Goal: Task Accomplishment & Management: Use online tool/utility

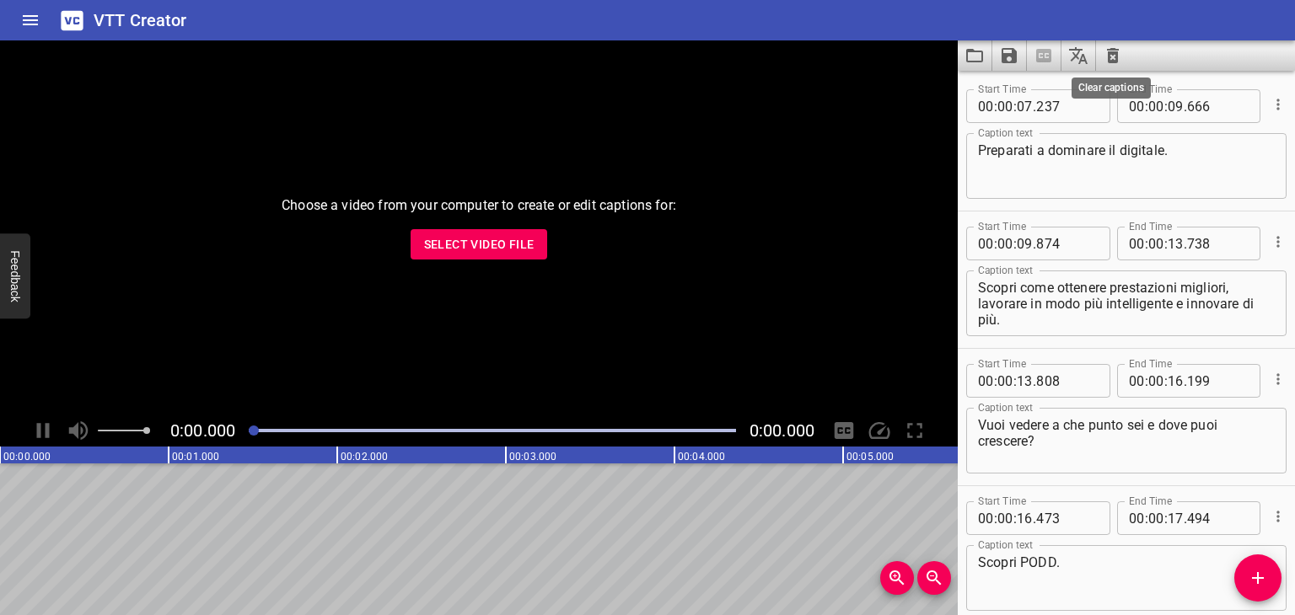
click at [1113, 51] on icon "Clear captions" at bounding box center [1113, 56] width 20 height 20
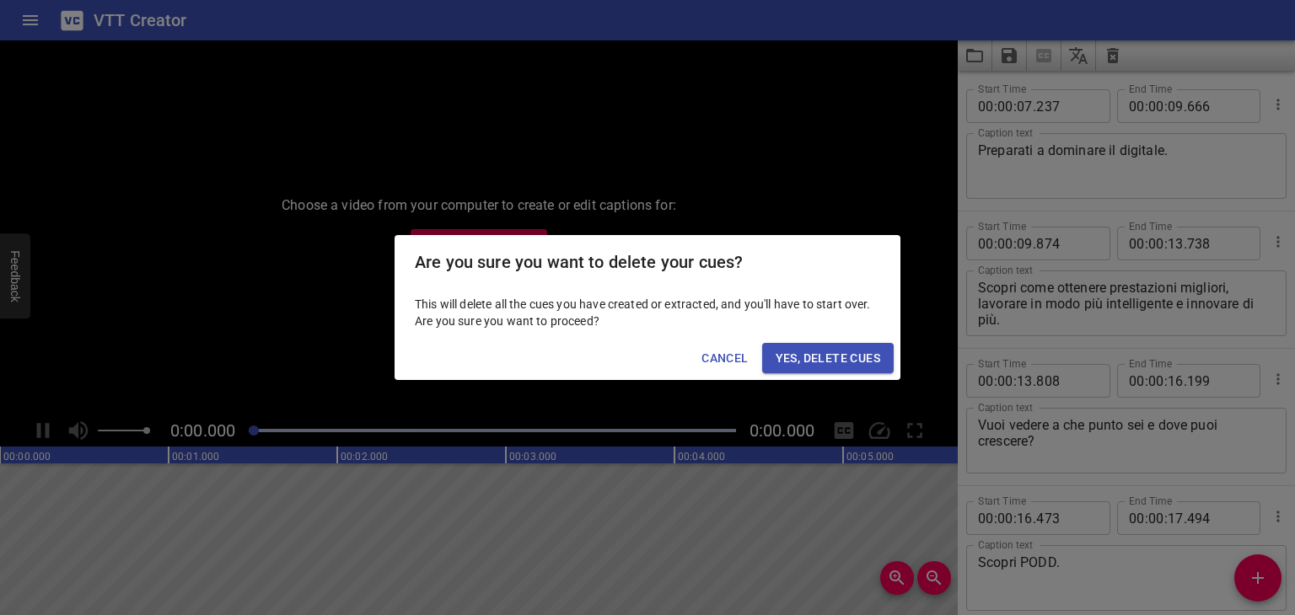
click at [830, 358] on span "Yes, Delete Cues" at bounding box center [828, 358] width 105 height 21
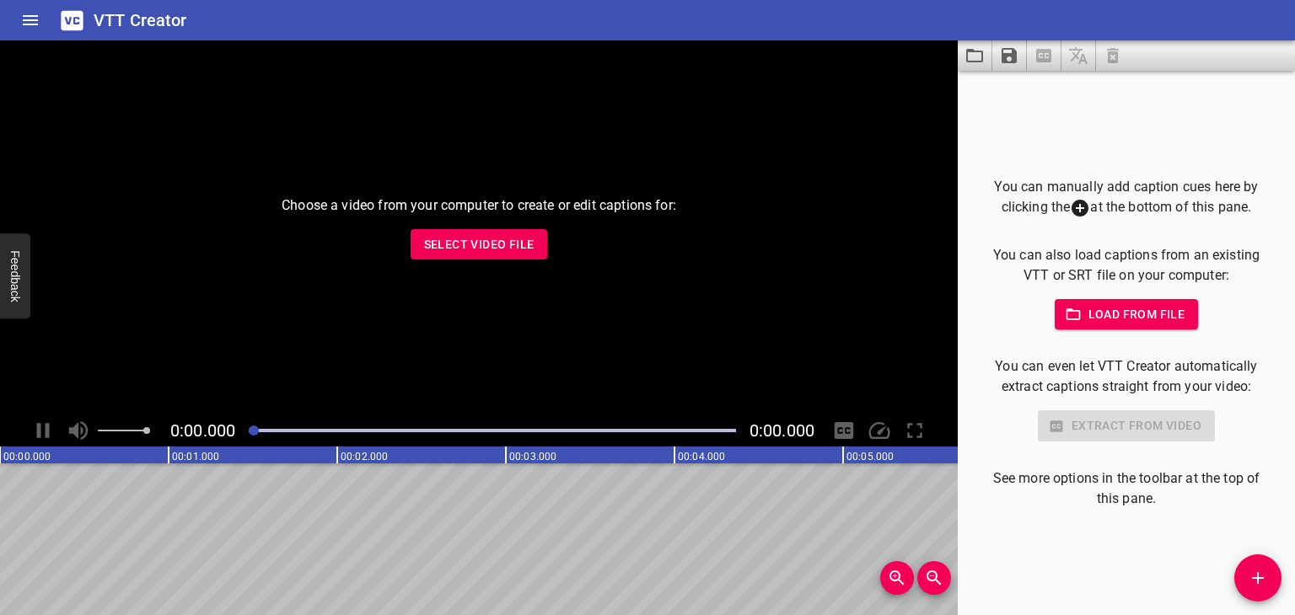
click at [1121, 322] on span "Load from file" at bounding box center [1126, 314] width 117 height 21
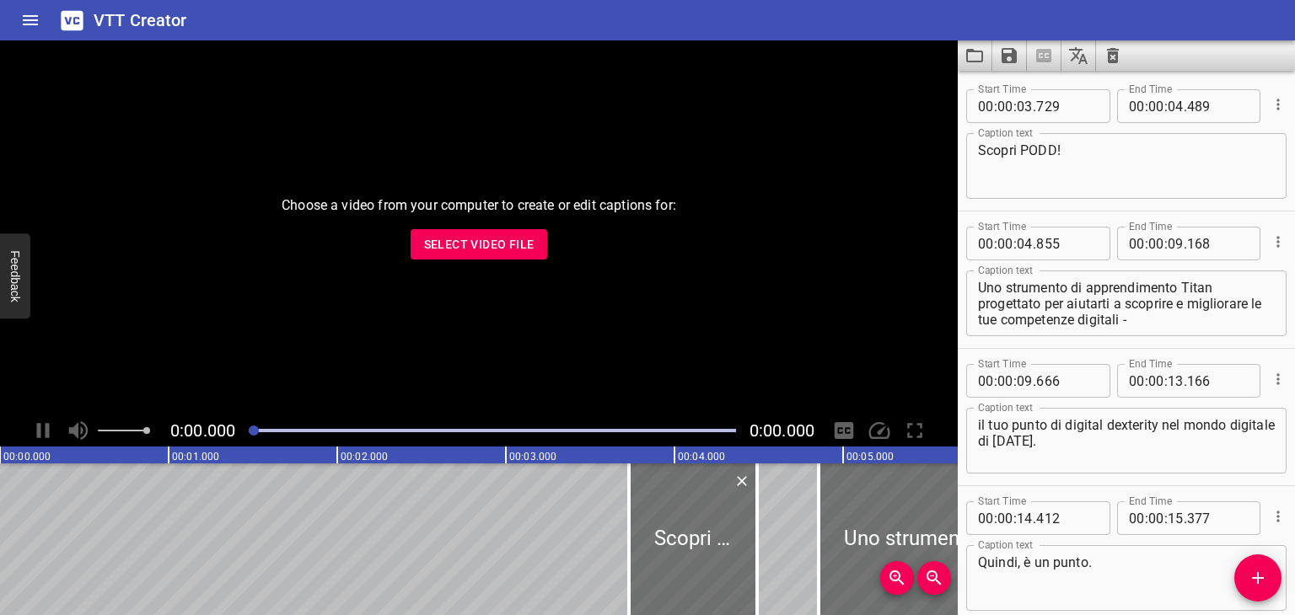
click at [1055, 427] on textarea "il tuo punto di digital dexterity nel mondo digitale di [DATE]." at bounding box center [1126, 441] width 297 height 48
drag, startPoint x: 1055, startPoint y: 427, endPoint x: 1160, endPoint y: 425, distance: 105.4
click at [1160, 425] on textarea "il tuo punto di digital dexterity nel mondo digitale di [DATE]." at bounding box center [1126, 441] width 297 height 48
paste textarea "sulle competenze digitali"
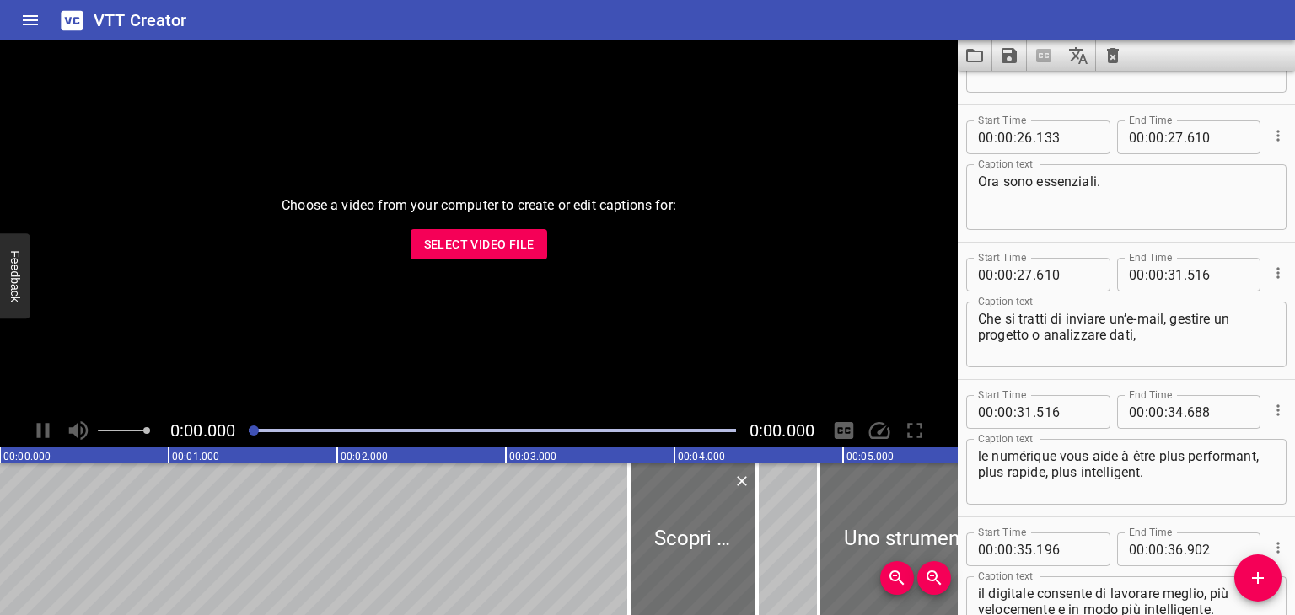
scroll to position [1096, 0]
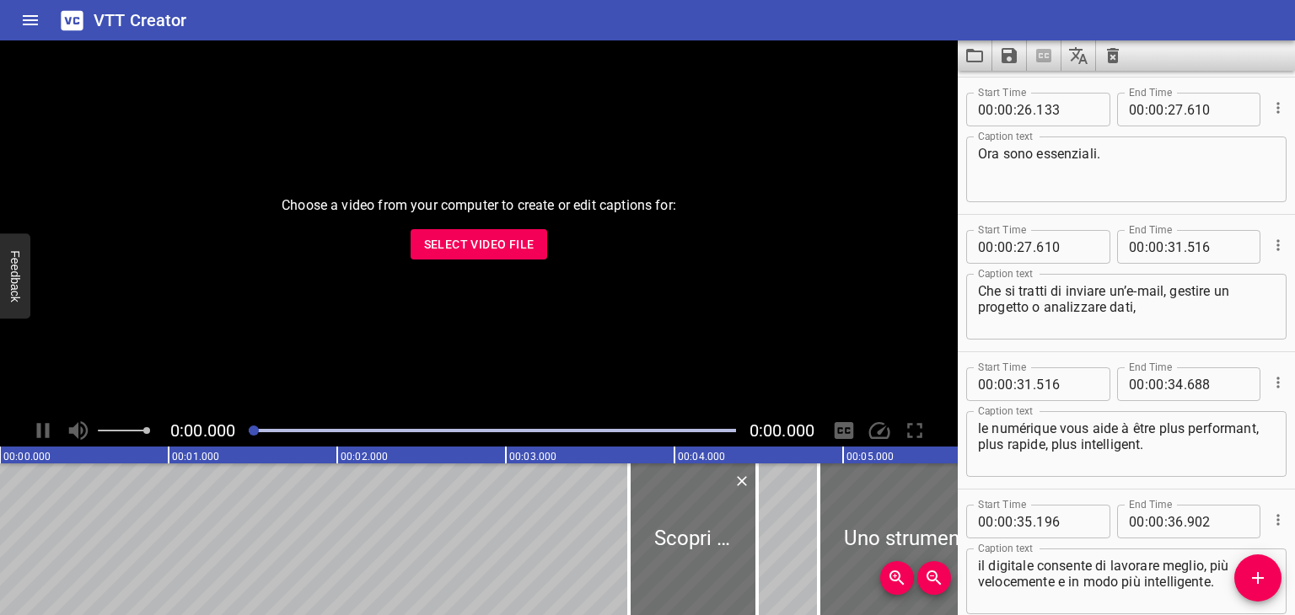
type textarea "il tuo punto sulle competenze digitali nel mondo digitale di [DATE]."
click at [1068, 432] on textarea "le numérique vous aide à être plus performant, plus rapide, plus intelligent." at bounding box center [1126, 445] width 297 height 48
paste textarea "I numeri vi aiutano a essere più efficienti, più rapidi, più intelligenti"
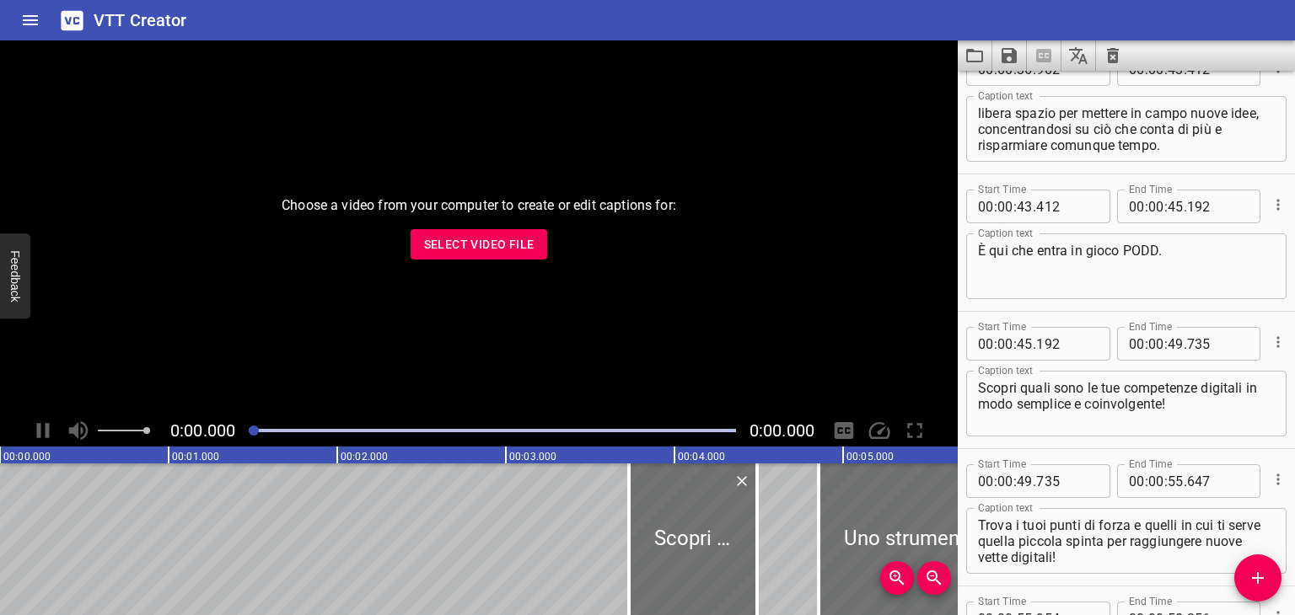
scroll to position [1770, 0]
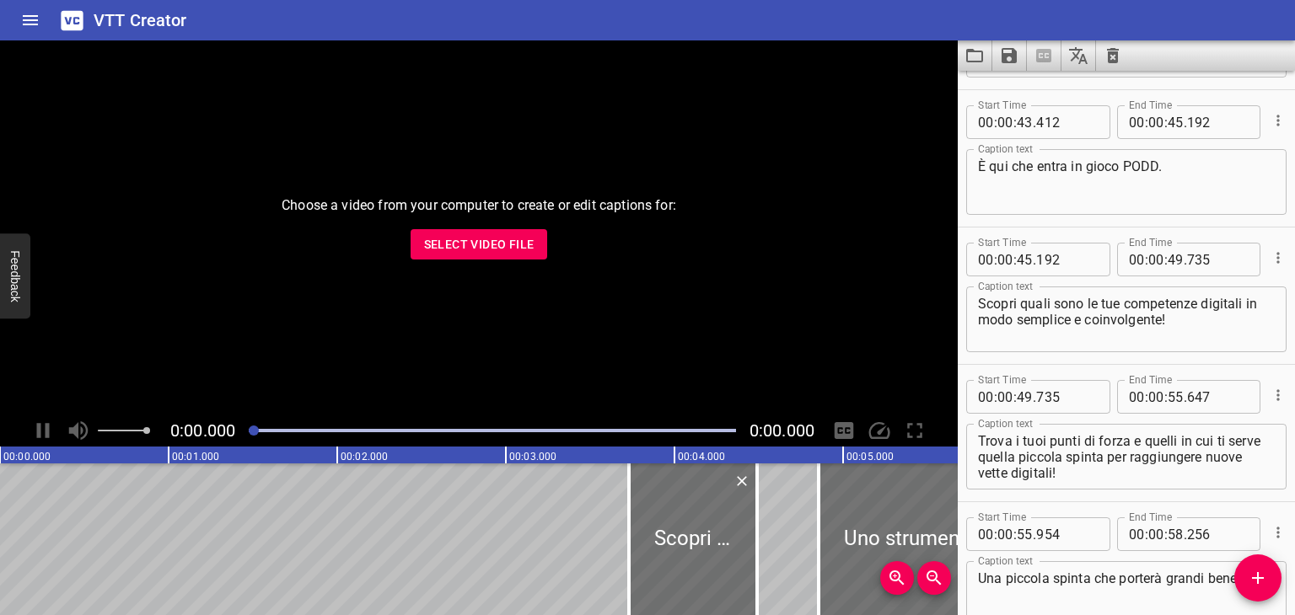
type textarea "I numeri vi aiutano a essere più efficienti, più rapidi, più intelligenti."
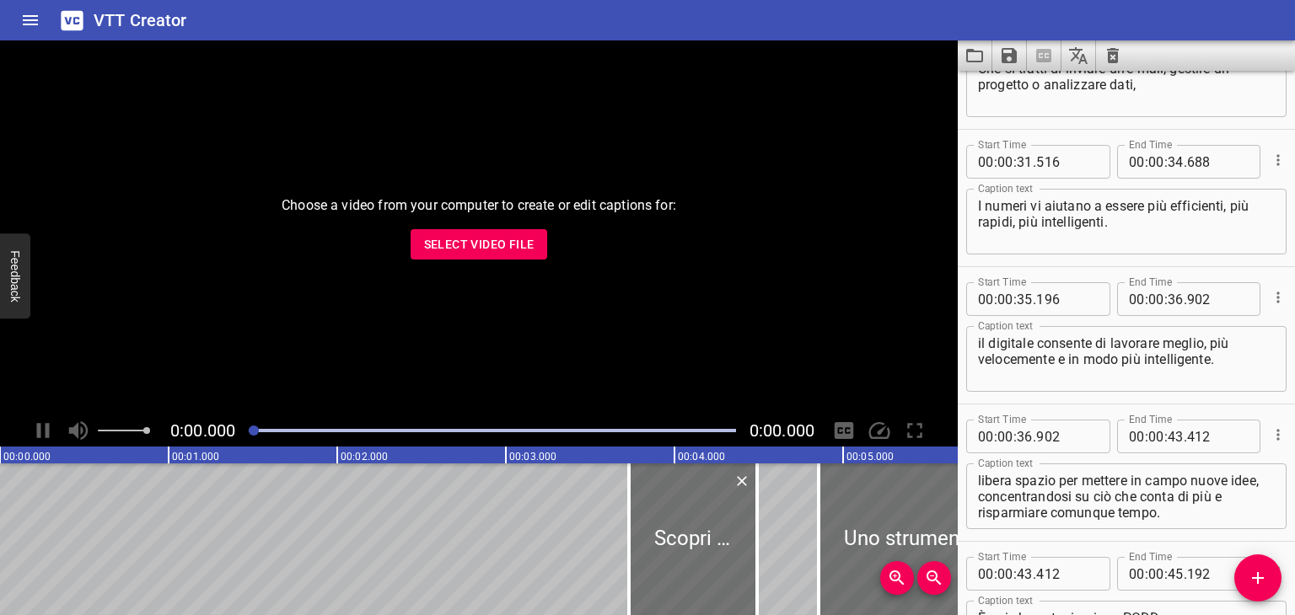
scroll to position [2861, 0]
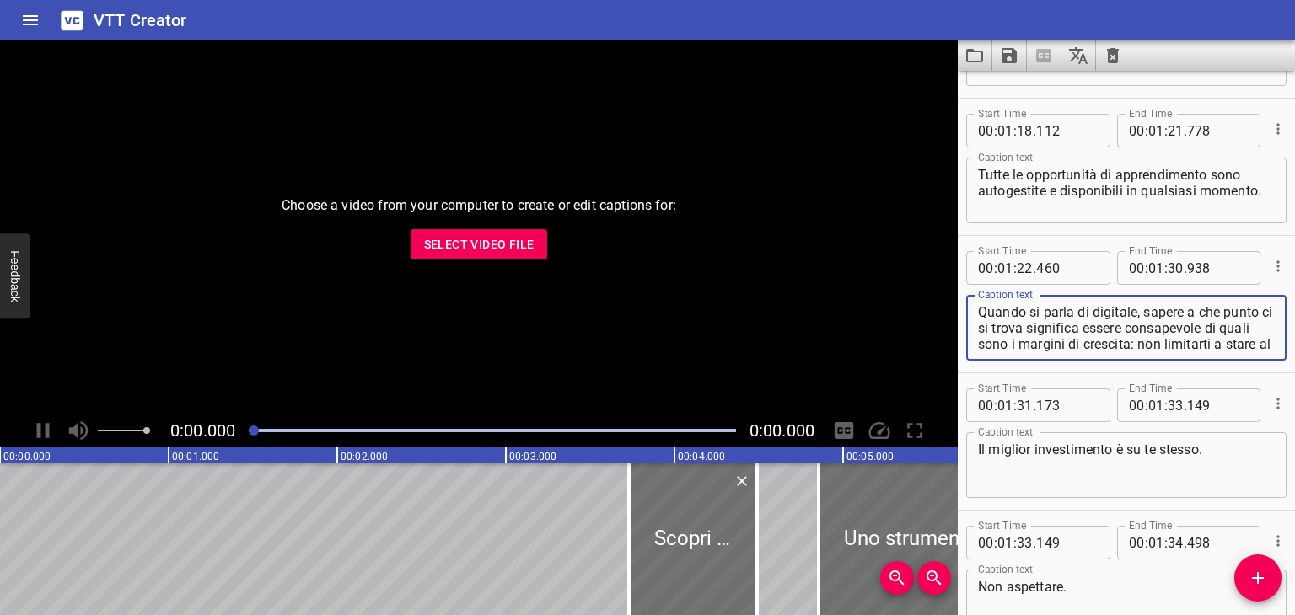
click at [1049, 342] on textarea "Quando si parla di digitale, sapere a che punto ci si trova significa essere co…" at bounding box center [1126, 328] width 297 height 48
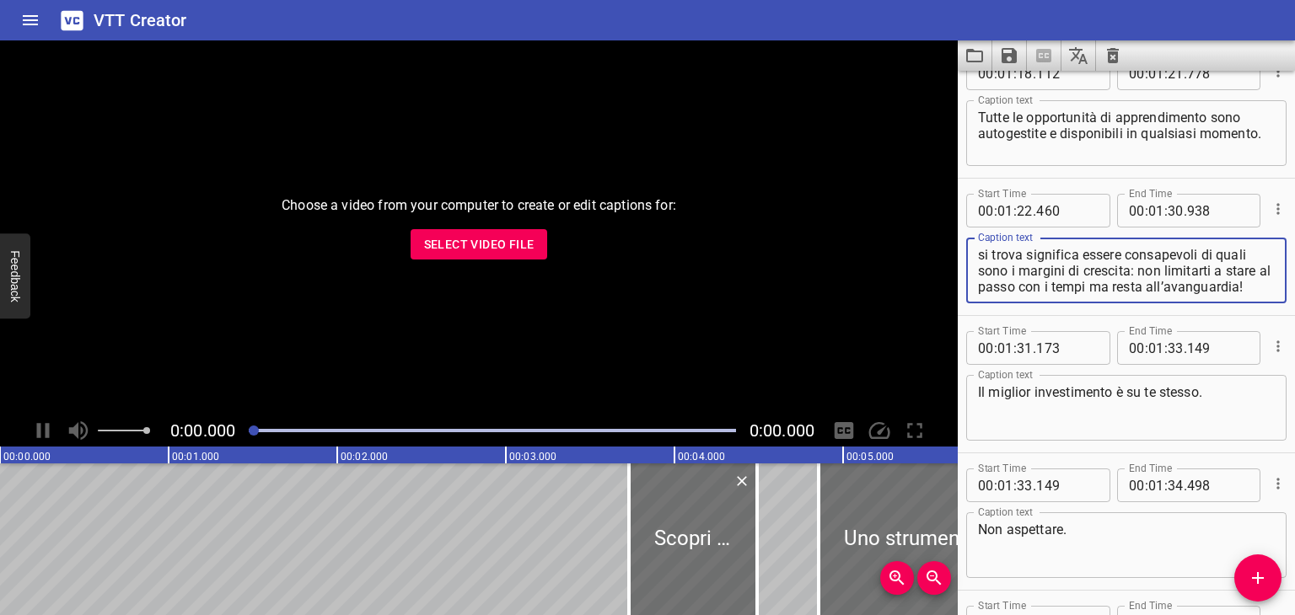
scroll to position [2945, 0]
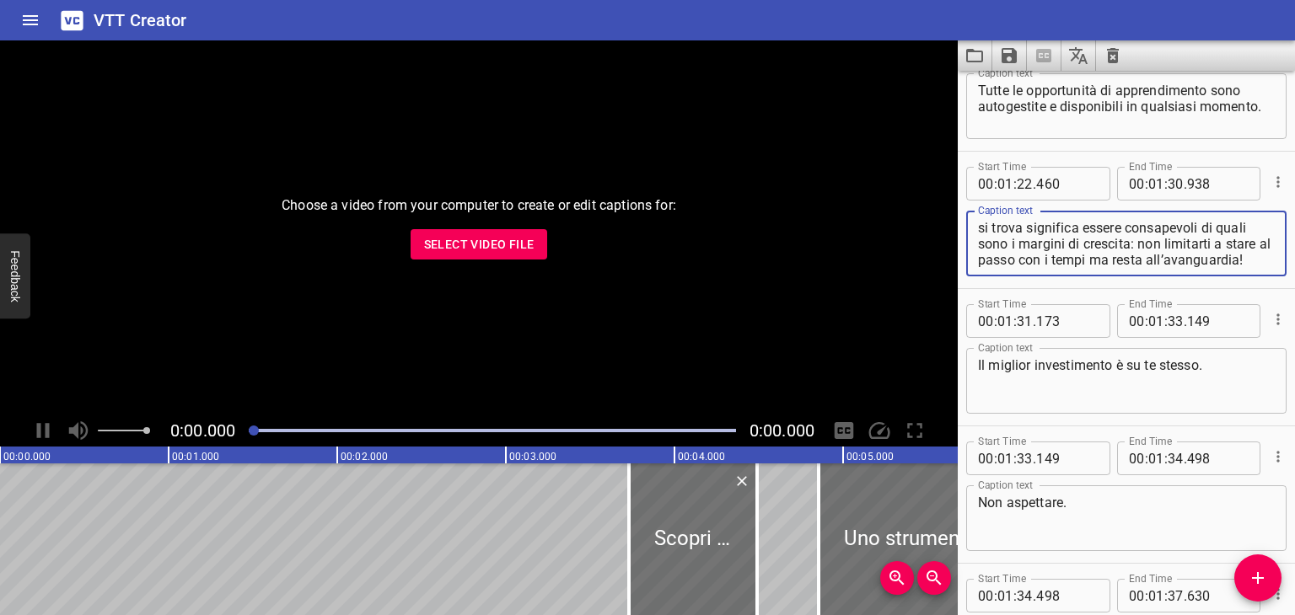
click at [1055, 261] on textarea "Quando si parla di digitale, sapere a che punto ci si trova significa essere co…" at bounding box center [1126, 244] width 297 height 48
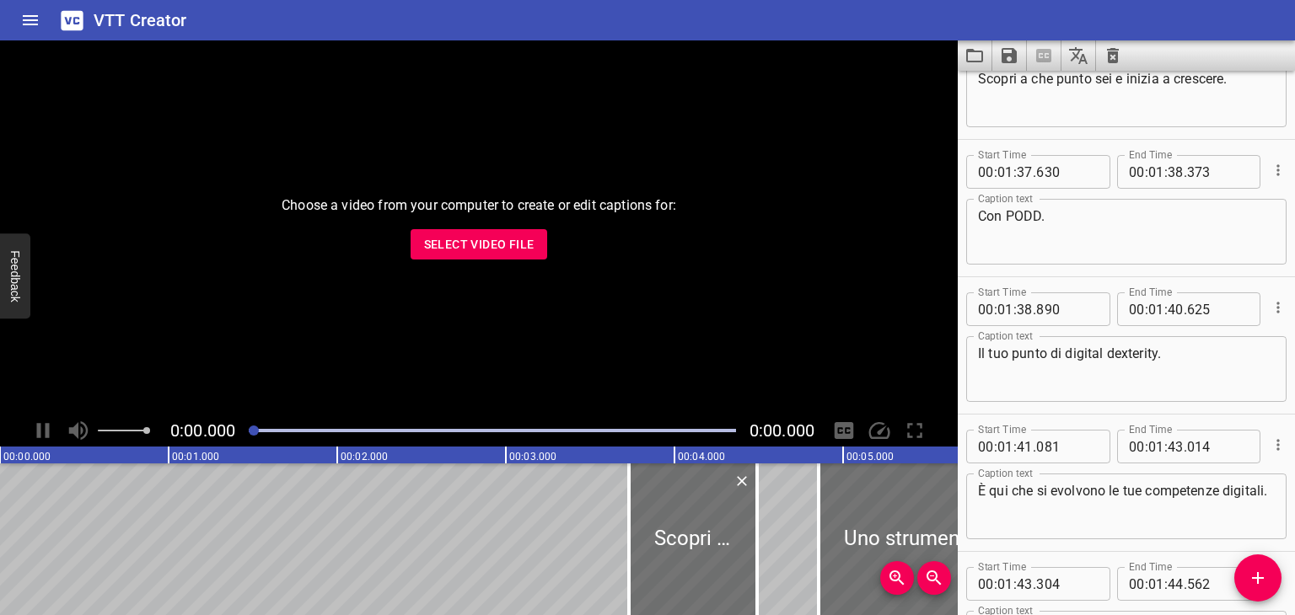
scroll to position [3535, 0]
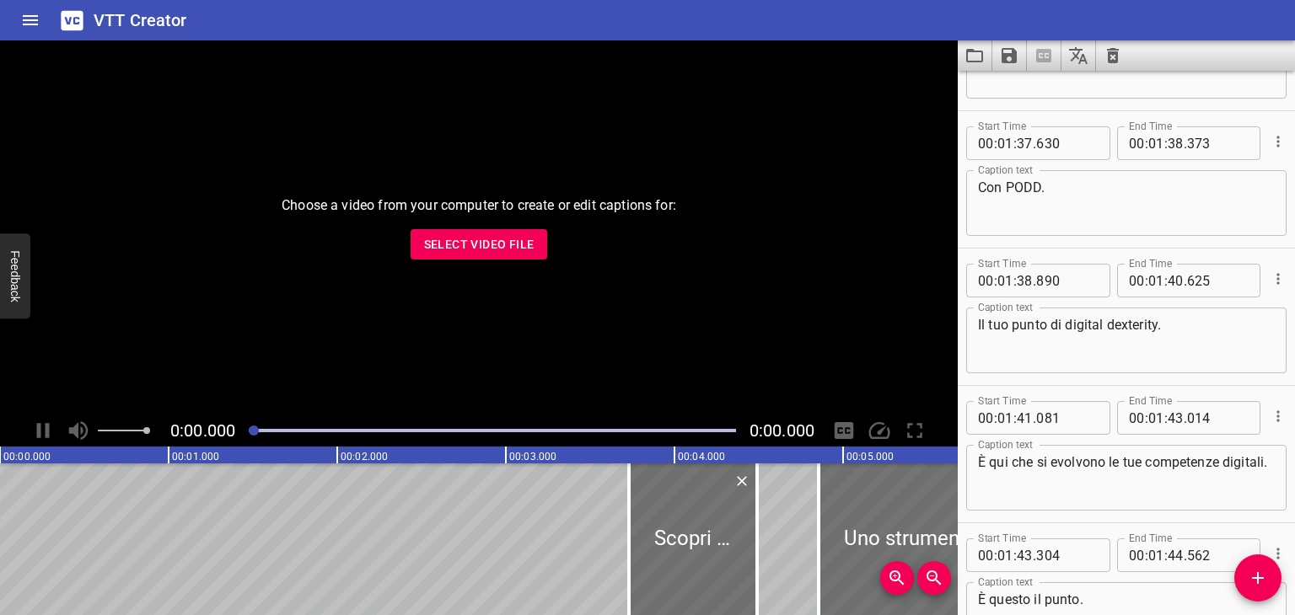
type textarea "Quando si parla di digitale, sapere a che punto ci si trova significa essere co…"
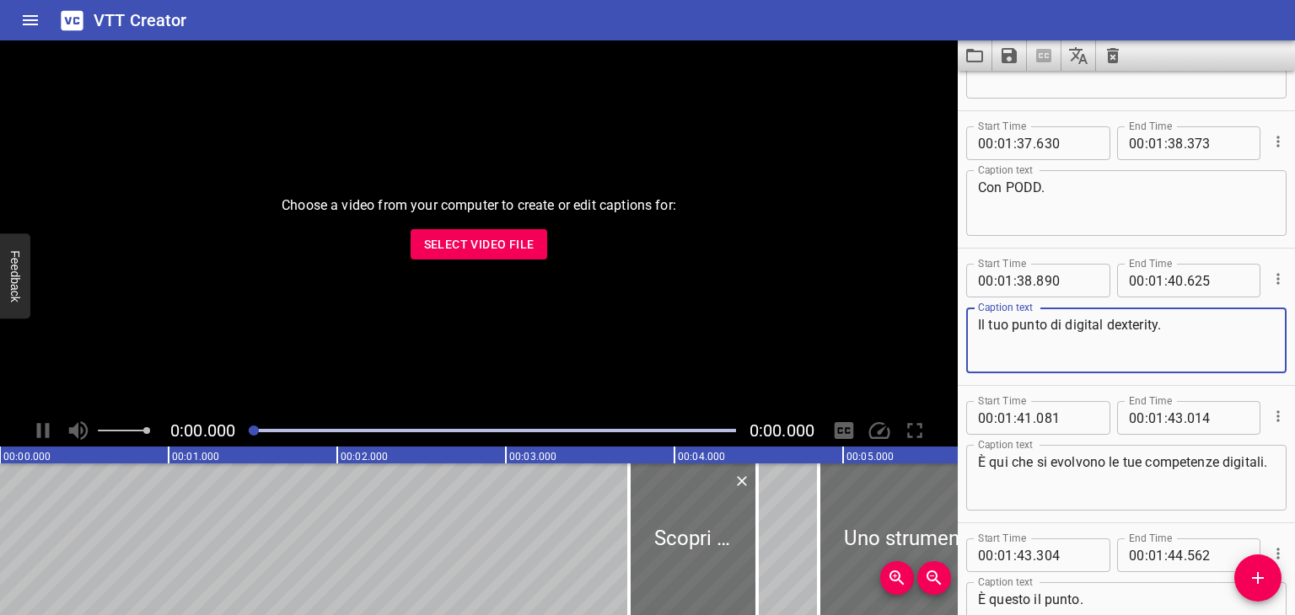
click at [1063, 322] on textarea "Il tuo punto di digital dexterity." at bounding box center [1126, 341] width 297 height 48
drag, startPoint x: 1052, startPoint y: 325, endPoint x: 1158, endPoint y: 323, distance: 106.2
click at [1158, 323] on textarea "Il tuo punto di digital dexterity." at bounding box center [1126, 341] width 297 height 48
paste textarea "sulle competenze digitali"
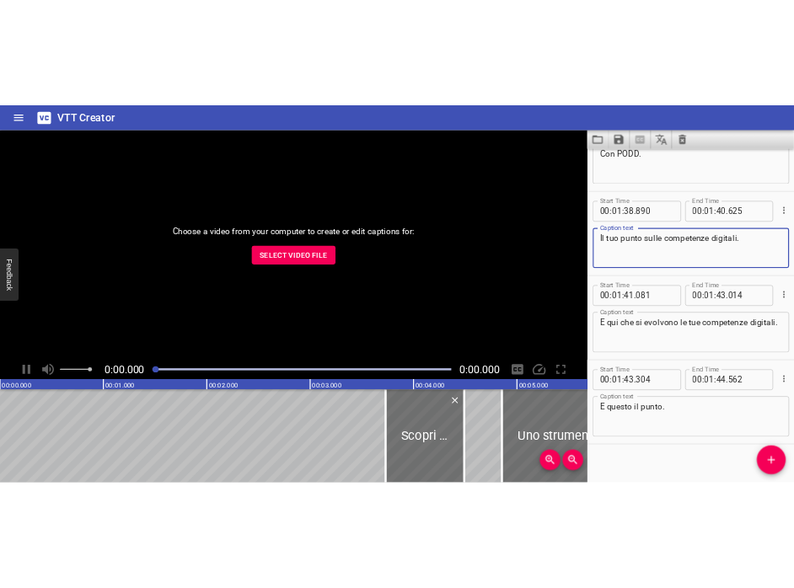
scroll to position [3657, 0]
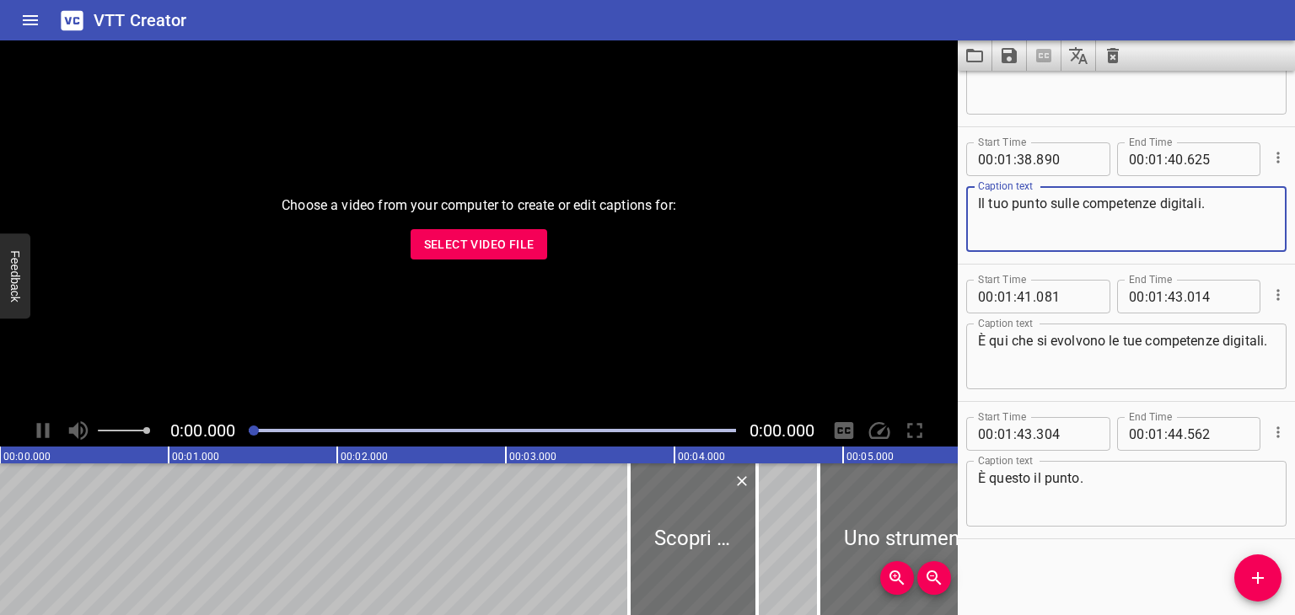
type textarea "Il tuo punto sulle competenze digitali."
click at [1030, 474] on textarea "È questo il punto." at bounding box center [1126, 494] width 297 height 48
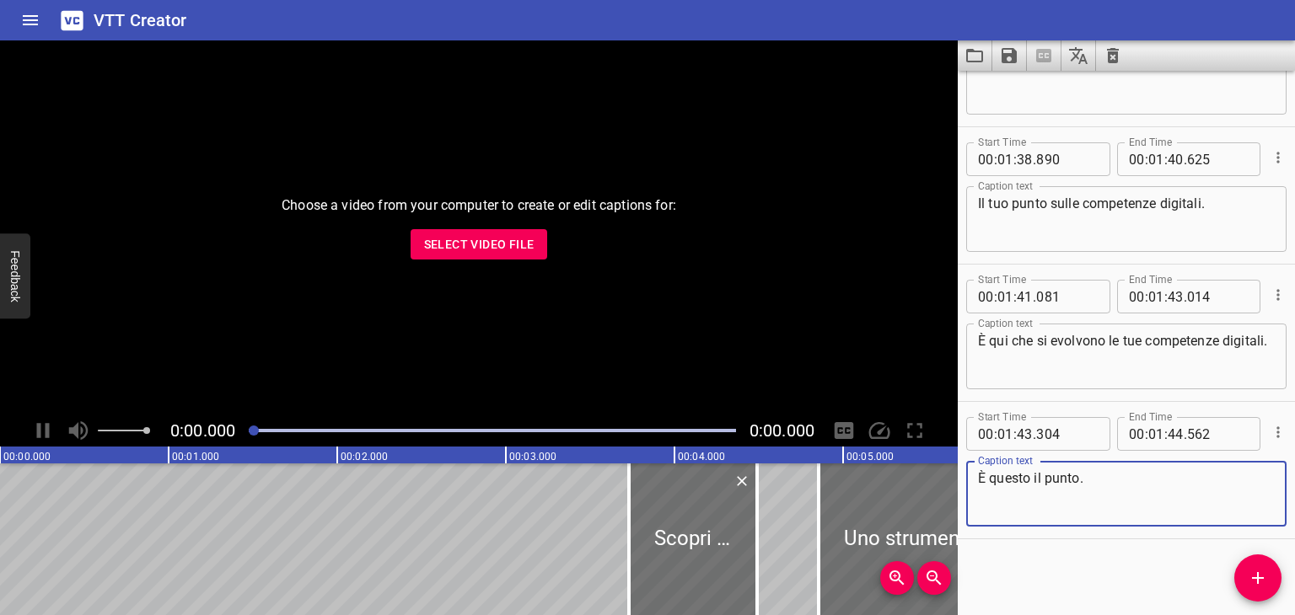
click at [1030, 474] on textarea "È questo il punto." at bounding box center [1126, 494] width 297 height 48
paste textarea "questo è il punto “essenziale”"
click at [987, 480] on textarea "questo è il punto “essenziale”" at bounding box center [1126, 494] width 297 height 48
click at [1092, 473] on textarea "Questo è il punto “essenziale”" at bounding box center [1126, 494] width 297 height 48
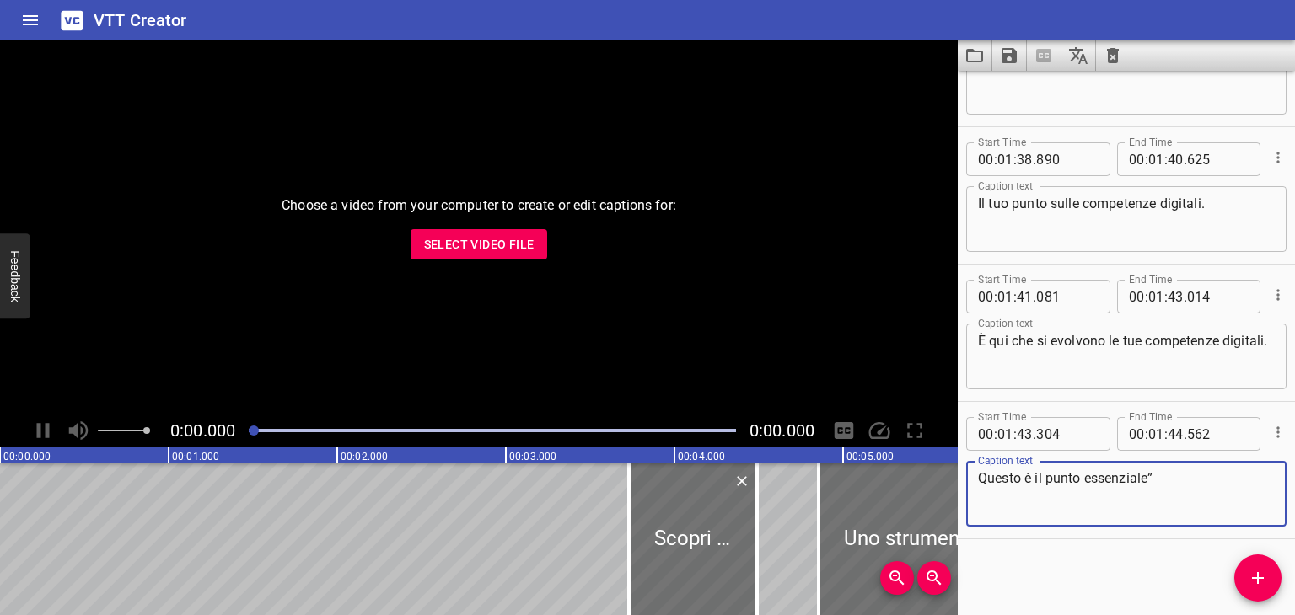
click at [1157, 474] on textarea "Questo è il punto essenziale”" at bounding box center [1126, 494] width 297 height 48
type textarea "Questo è il punto essenziale."
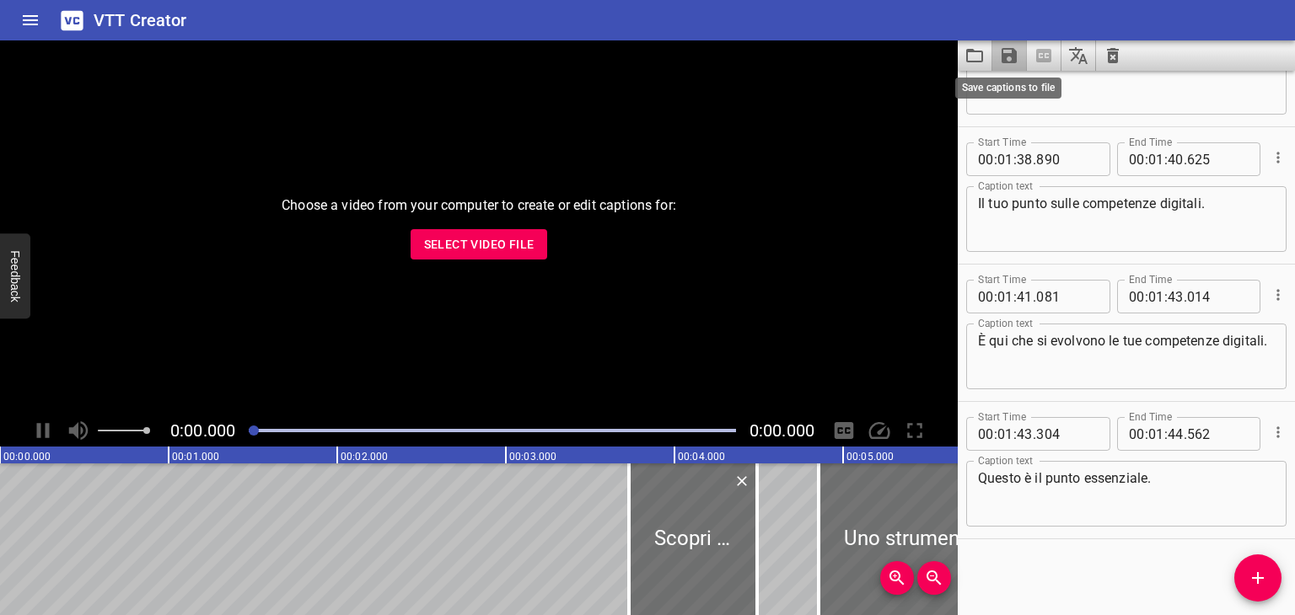
click at [1007, 56] on icon "Save captions to file" at bounding box center [1008, 55] width 15 height 15
click at [1068, 124] on li "Save to SRT file" at bounding box center [1054, 123] width 124 height 30
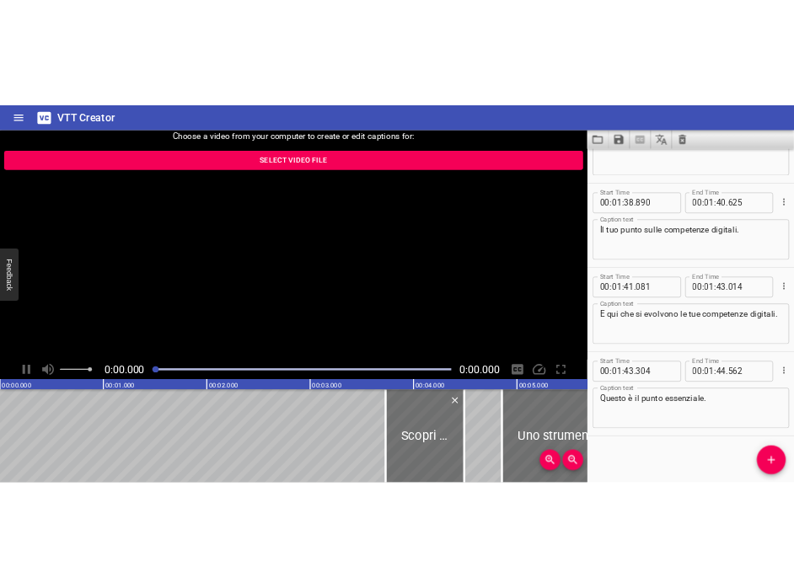
scroll to position [0, 0]
